Goal: Check status: Check status

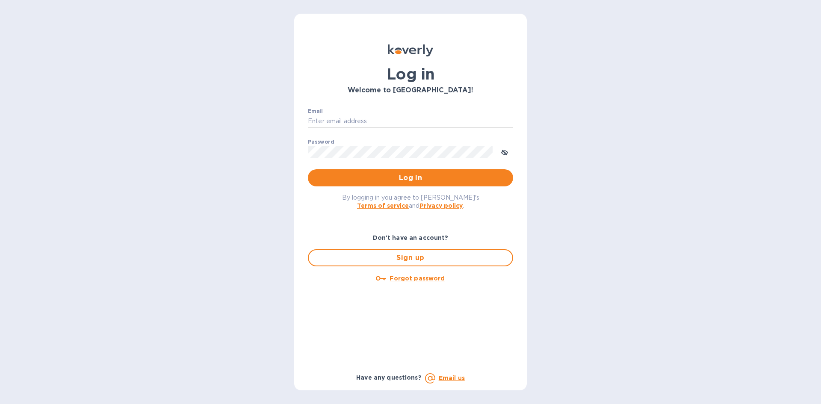
click at [356, 123] on input "Email" at bounding box center [410, 121] width 205 height 13
type input "[PERSON_NAME][EMAIL_ADDRESS][DOMAIN_NAME]"
click at [308, 169] on button "Log in" at bounding box center [410, 177] width 205 height 17
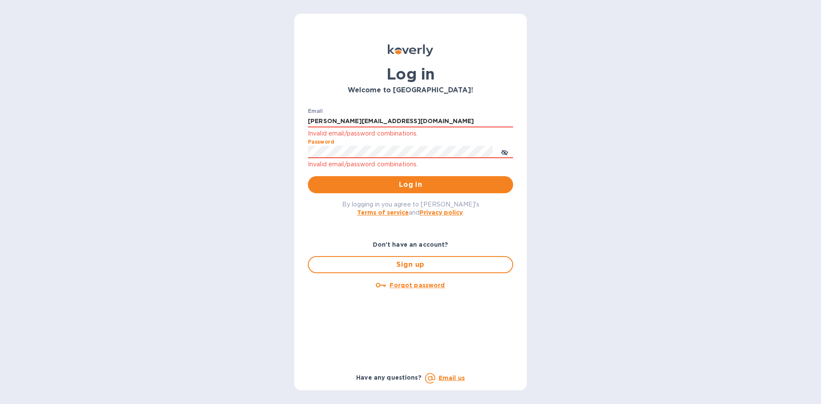
click at [268, 155] on div "Log in Welcome to [GEOGRAPHIC_DATA]! Email [PERSON_NAME][EMAIL_ADDRESS][DOMAIN_…" at bounding box center [410, 202] width 821 height 404
click at [501, 149] on button "toggle password visibility" at bounding box center [504, 151] width 17 height 17
click at [422, 181] on span "Log in" at bounding box center [411, 185] width 192 height 10
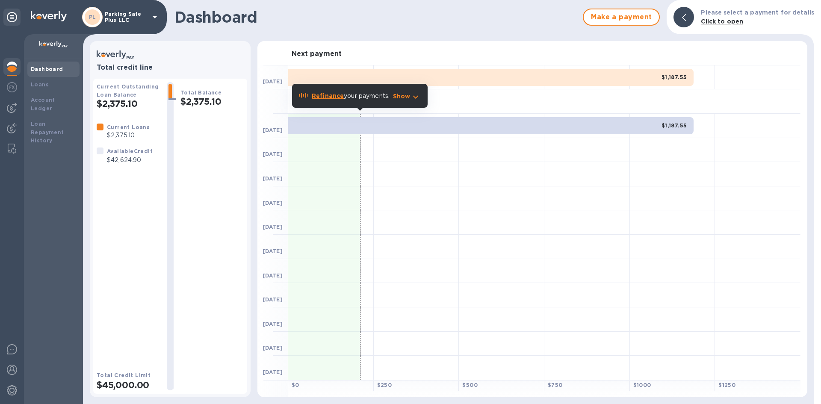
click at [366, 98] on p "Refinance your payments." at bounding box center [351, 96] width 78 height 9
click at [361, 96] on p "Refinance your payments." at bounding box center [351, 96] width 78 height 9
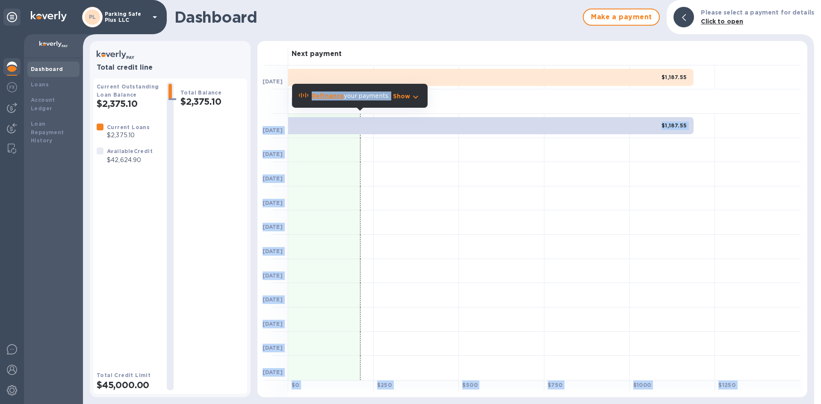
drag, startPoint x: 356, startPoint y: 95, endPoint x: 404, endPoint y: 99, distance: 48.1
click at [404, 99] on body "PL Parking Safe Plus LLC Dashboard Loans Account Ledger Loan Repayment History …" at bounding box center [410, 202] width 821 height 404
click at [271, 152] on b "Sep 30" at bounding box center [273, 154] width 20 height 6
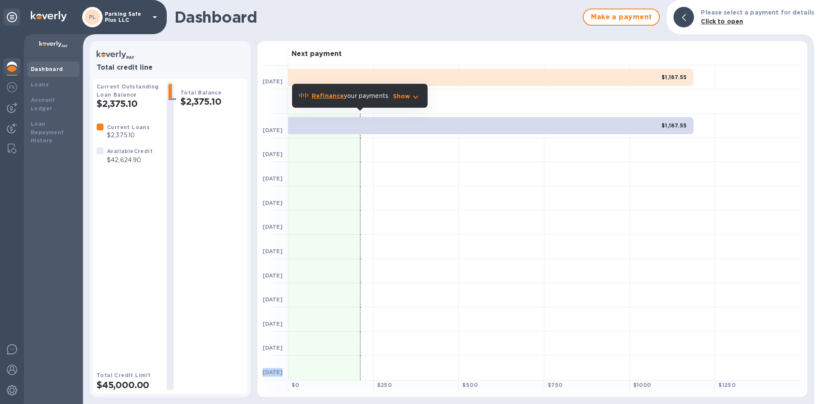
drag, startPoint x: 266, startPoint y: 373, endPoint x: 292, endPoint y: 371, distance: 25.7
click at [292, 371] on div "Dec 2" at bounding box center [529, 368] width 543 height 24
click at [275, 371] on b "Dec 2" at bounding box center [273, 372] width 20 height 6
click at [297, 53] on h3 "Next payment" at bounding box center [317, 54] width 50 height 8
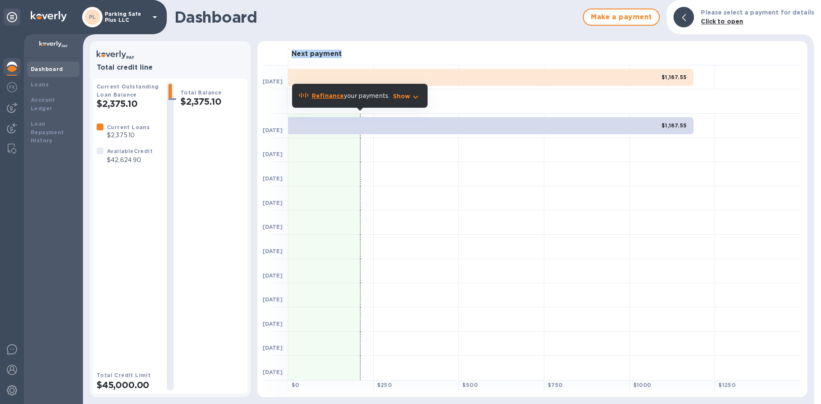
drag, startPoint x: 297, startPoint y: 53, endPoint x: 329, endPoint y: 50, distance: 32.6
click at [302, 53] on h3 "Next payment" at bounding box center [317, 54] width 50 height 8
click at [330, 50] on h3 "Next payment" at bounding box center [317, 54] width 50 height 8
click at [321, 53] on h3 "Next payment" at bounding box center [317, 54] width 50 height 8
click at [722, 22] on b "Click to open" at bounding box center [722, 21] width 42 height 7
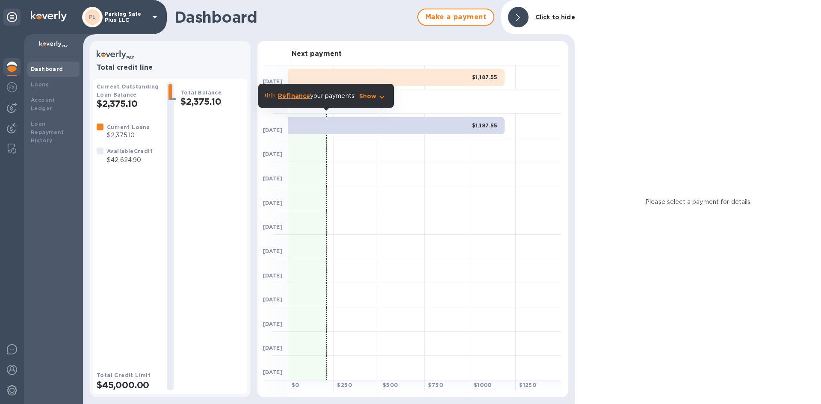
click at [516, 9] on div at bounding box center [518, 17] width 21 height 21
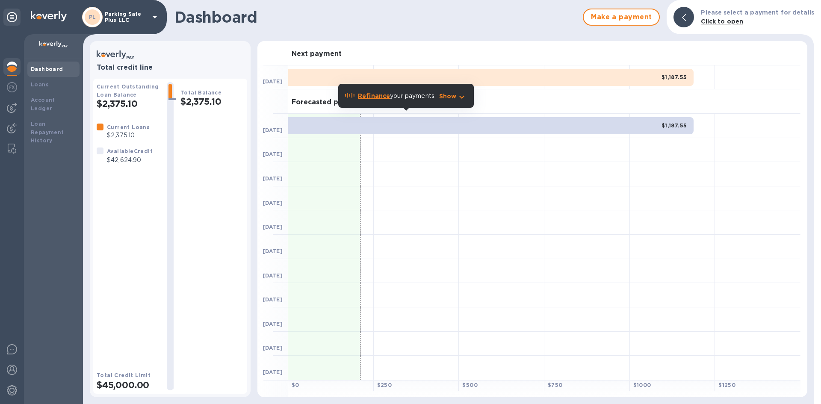
click at [217, 17] on h1 "Dashboard" at bounding box center [377, 17] width 404 height 18
click at [205, 19] on h1 "Dashboard" at bounding box center [377, 17] width 404 height 18
drag, startPoint x: 176, startPoint y: 23, endPoint x: 274, endPoint y: 20, distance: 98.0
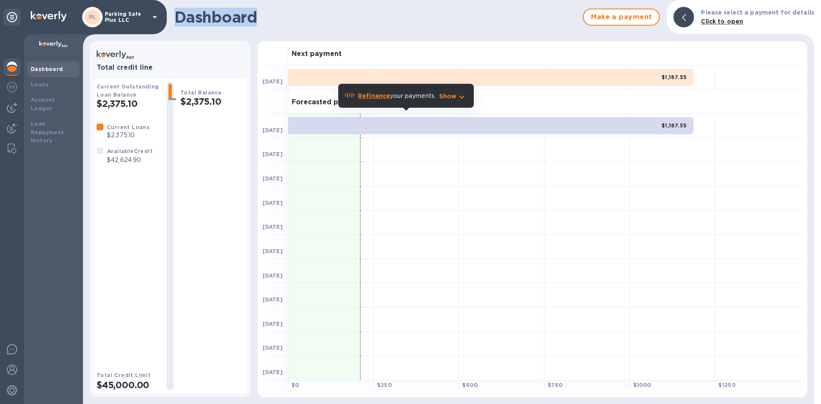
click at [274, 20] on h1 "Dashboard" at bounding box center [377, 17] width 404 height 18
click at [243, 15] on h1 "Dashboard" at bounding box center [377, 17] width 404 height 18
click at [242, 15] on h1 "Dashboard" at bounding box center [377, 17] width 404 height 18
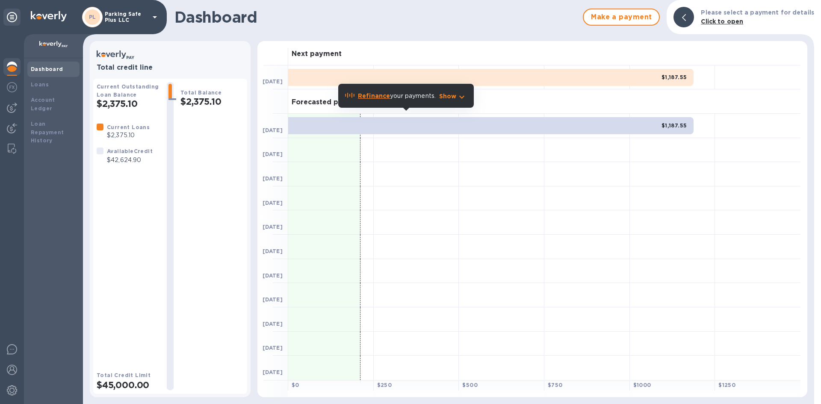
click at [242, 15] on h1 "Dashboard" at bounding box center [377, 17] width 404 height 18
click at [215, 21] on h1 "Dashboard" at bounding box center [377, 17] width 404 height 18
click at [210, 18] on h1 "Dashboard" at bounding box center [377, 17] width 404 height 18
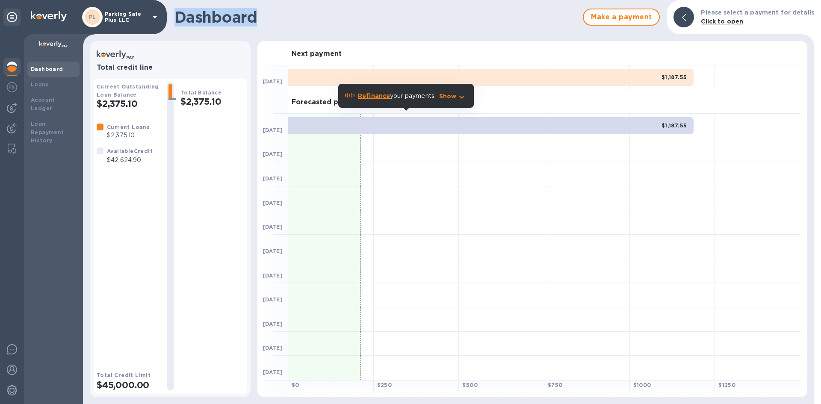
click at [210, 18] on h1 "Dashboard" at bounding box center [377, 17] width 404 height 18
click at [206, 18] on h1 "Dashboard" at bounding box center [377, 17] width 404 height 18
drag, startPoint x: 177, startPoint y: 16, endPoint x: 275, endPoint y: 22, distance: 98.2
click at [275, 22] on h1 "Dashboard" at bounding box center [377, 17] width 404 height 18
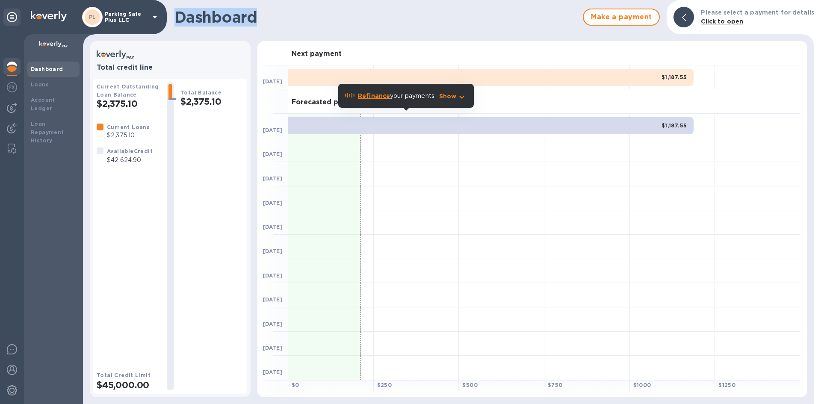
click at [242, 18] on h1 "Dashboard" at bounding box center [377, 17] width 404 height 18
click at [235, 18] on h1 "Dashboard" at bounding box center [377, 17] width 404 height 18
click at [692, 16] on div at bounding box center [684, 17] width 21 height 21
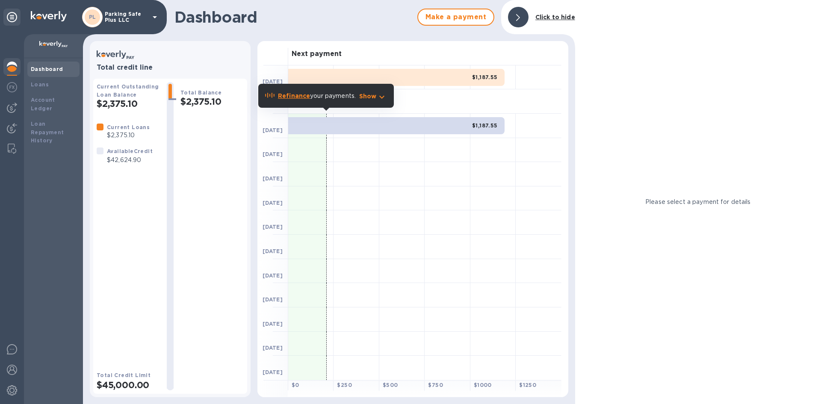
click at [522, 17] on div at bounding box center [518, 17] width 21 height 21
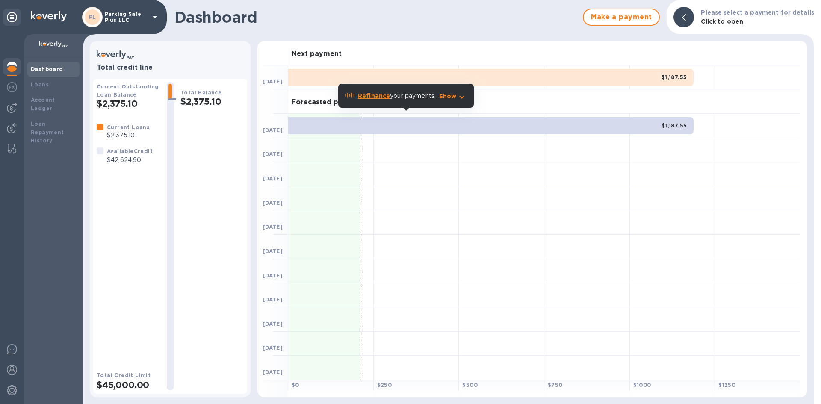
click at [309, 54] on h3 "Next payment" at bounding box center [317, 54] width 50 height 8
click at [301, 53] on h3 "Next payment" at bounding box center [317, 54] width 50 height 8
drag, startPoint x: 293, startPoint y: 51, endPoint x: 355, endPoint y: 54, distance: 62.1
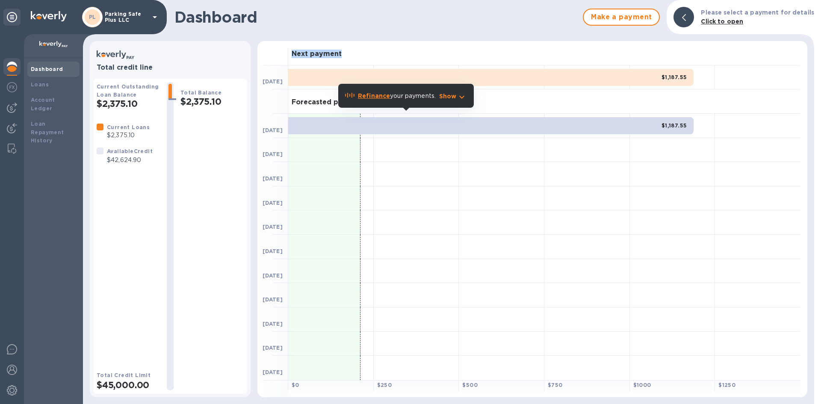
click at [355, 54] on div "Next payment" at bounding box center [544, 53] width 513 height 24
click at [332, 53] on h3 "Next payment" at bounding box center [317, 54] width 50 height 8
click at [316, 53] on h3 "Next payment" at bounding box center [317, 54] width 50 height 8
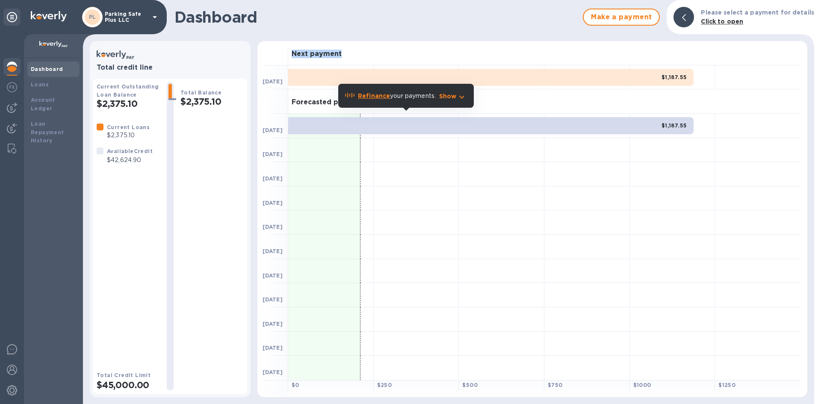
click at [310, 53] on h3 "Next payment" at bounding box center [317, 54] width 50 height 8
click at [305, 53] on h3 "Next payment" at bounding box center [317, 54] width 50 height 8
